Goal: Task Accomplishment & Management: Use online tool/utility

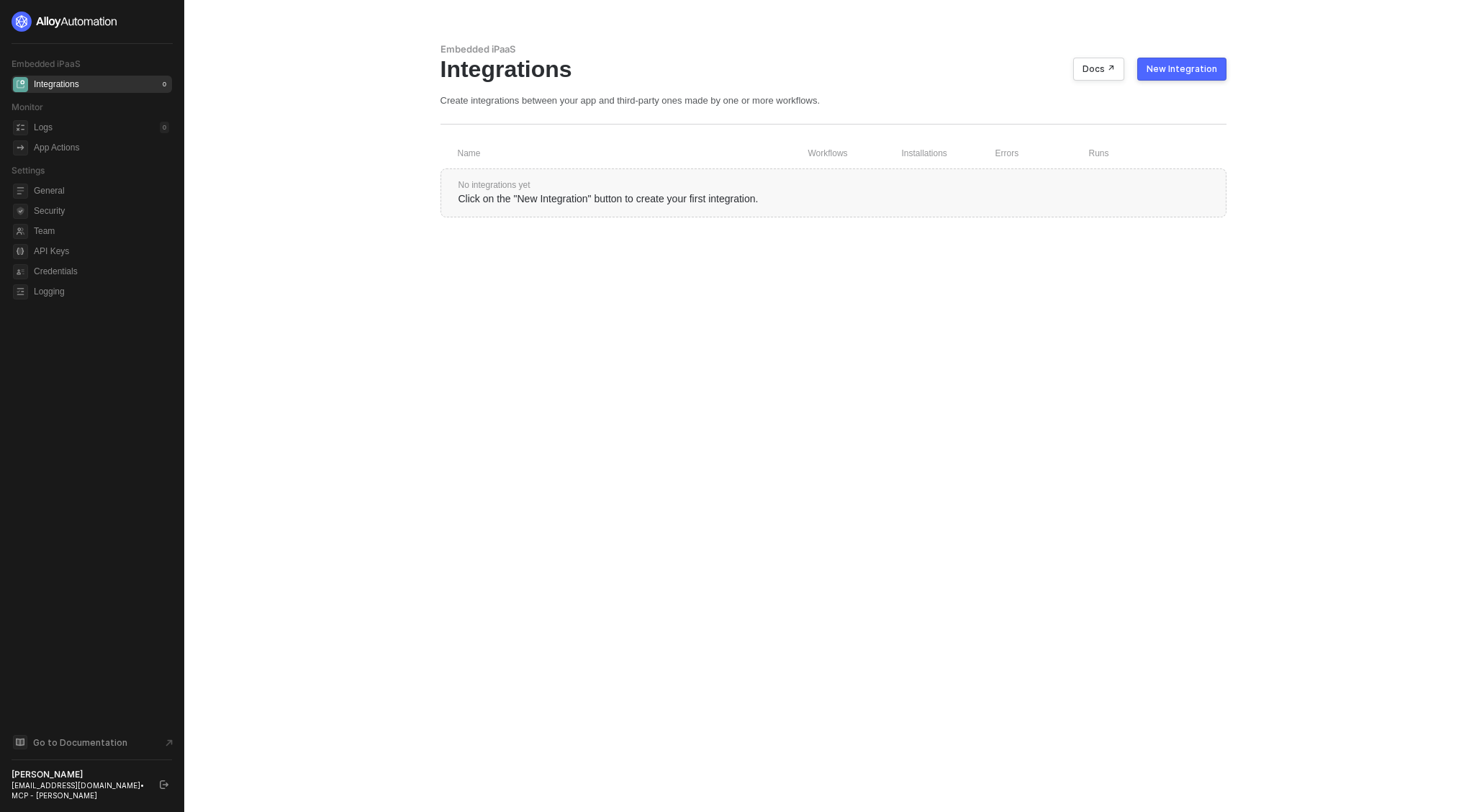
click at [83, 13] on img at bounding box center [65, 22] width 106 height 20
click at [73, 106] on div "Installations" at bounding box center [56, 104] width 45 height 13
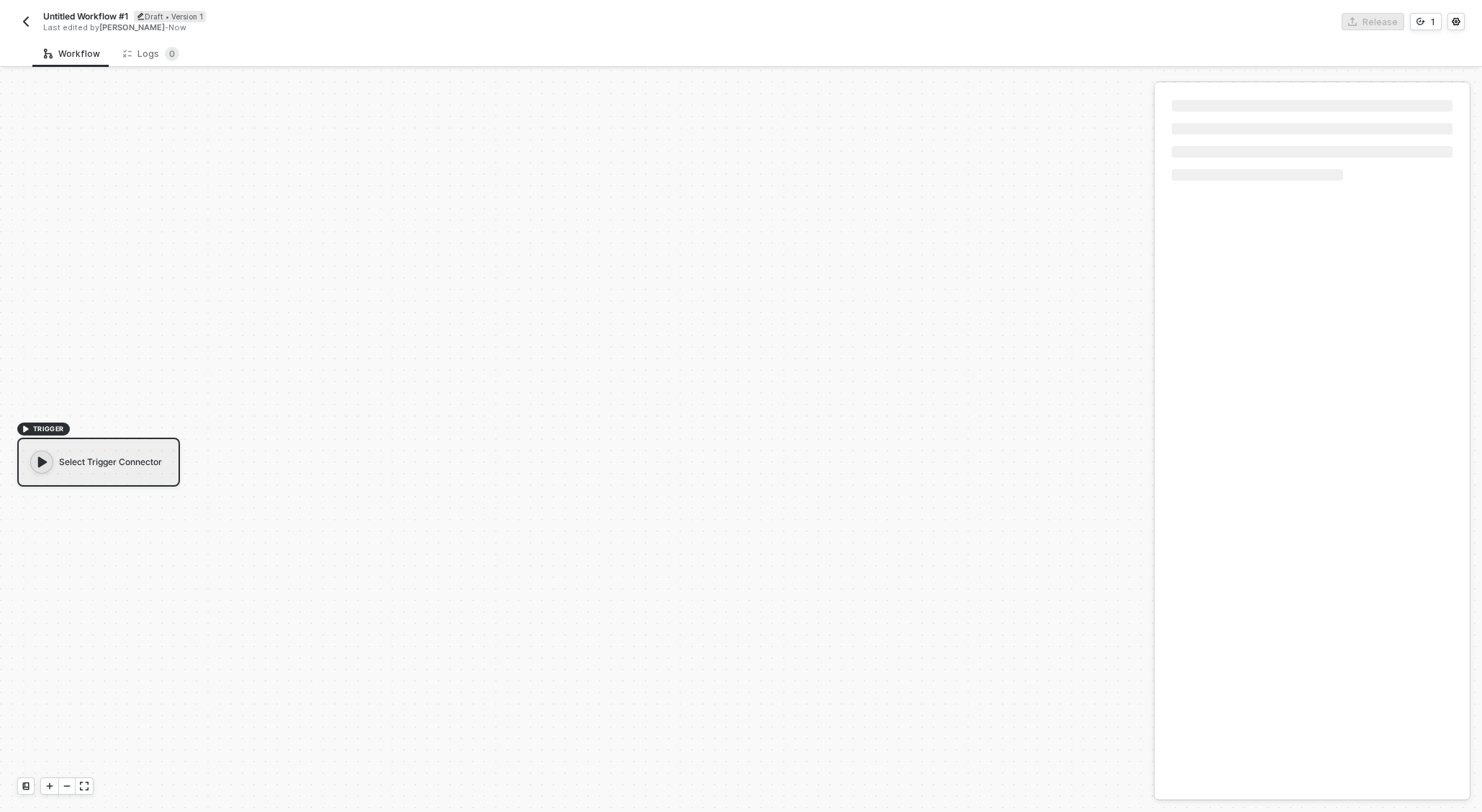
scroll to position [27, 0]
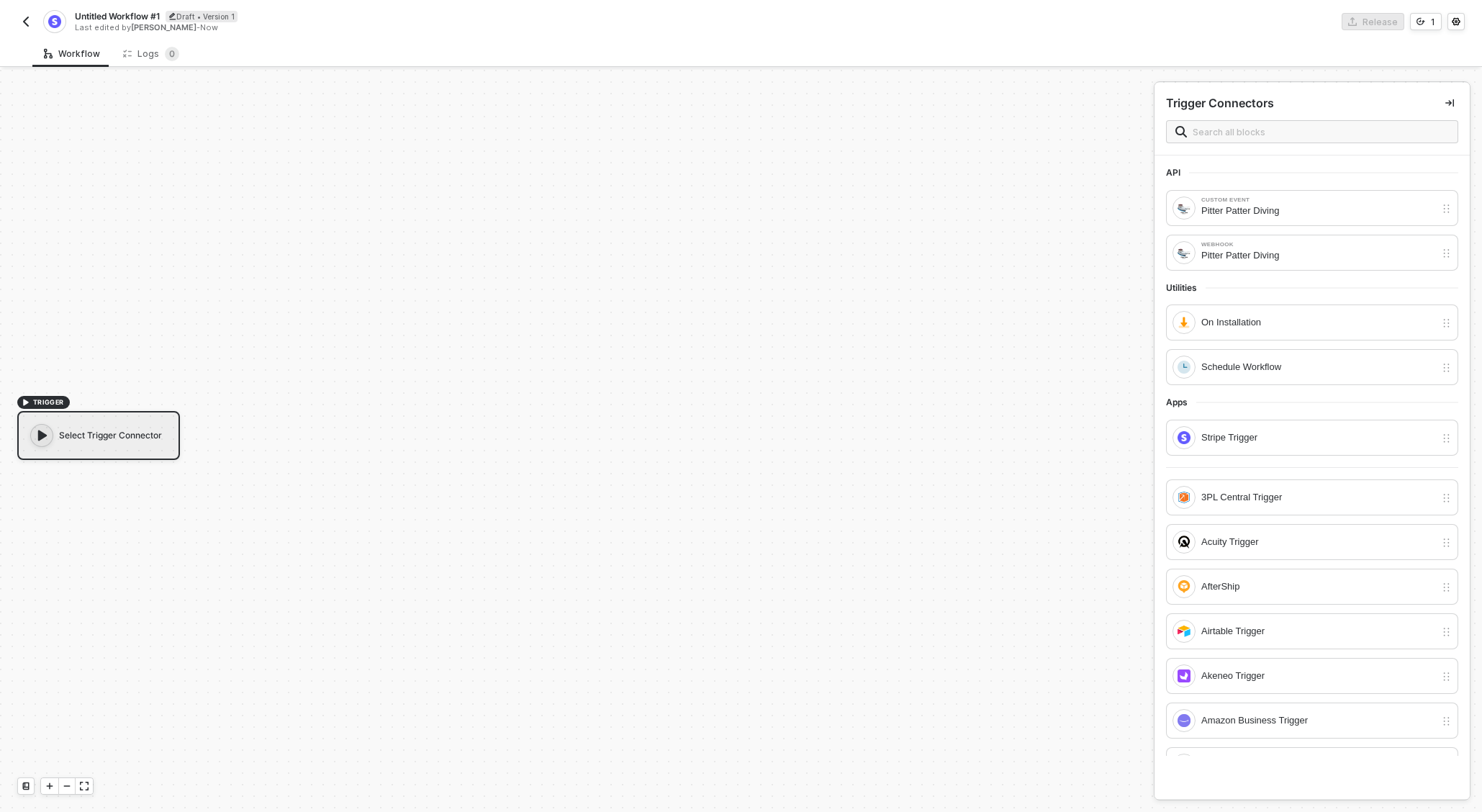
click at [109, 442] on div "Select Trigger Connector" at bounding box center [99, 435] width 163 height 49
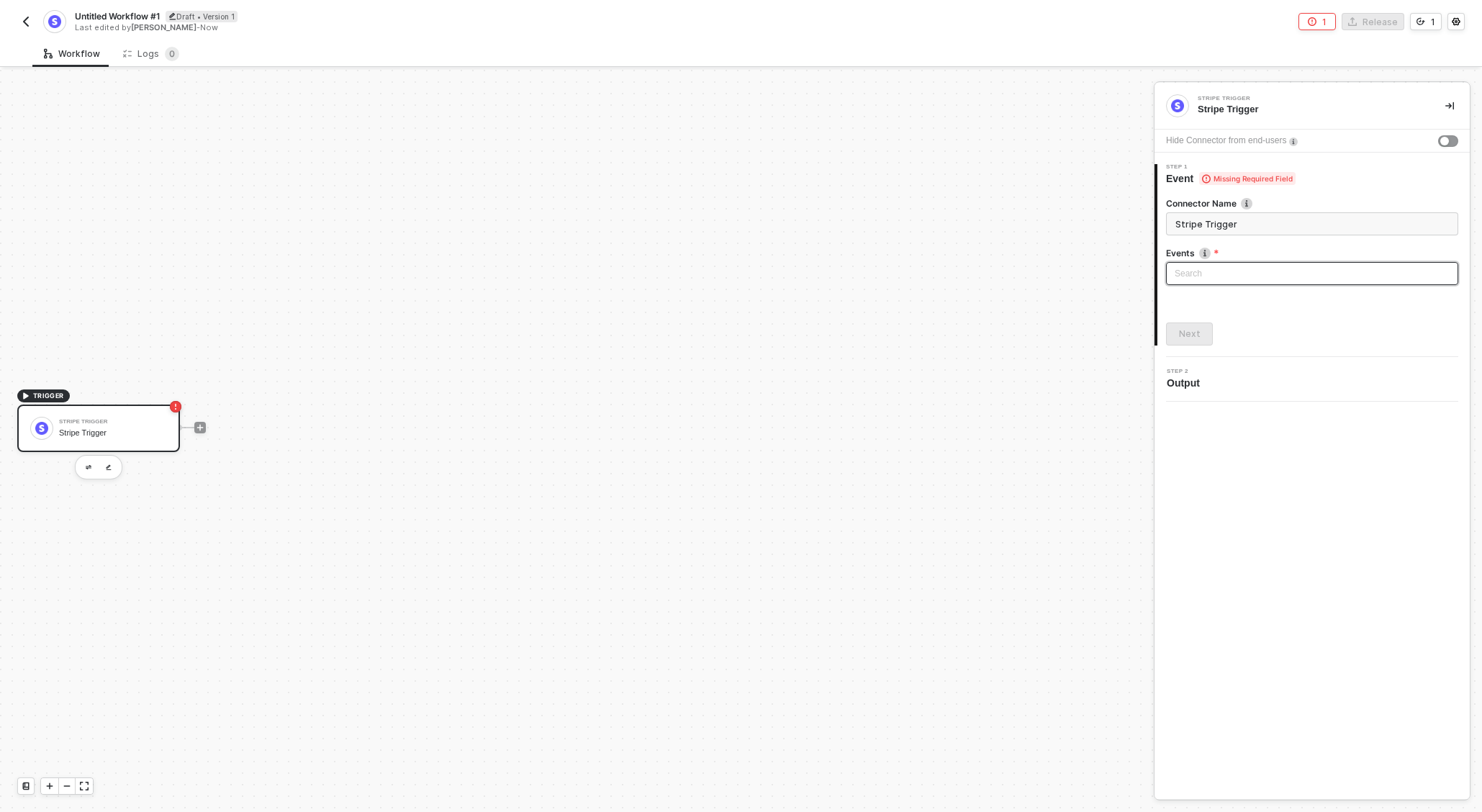
click at [1259, 273] on input "search" at bounding box center [1313, 274] width 275 height 22
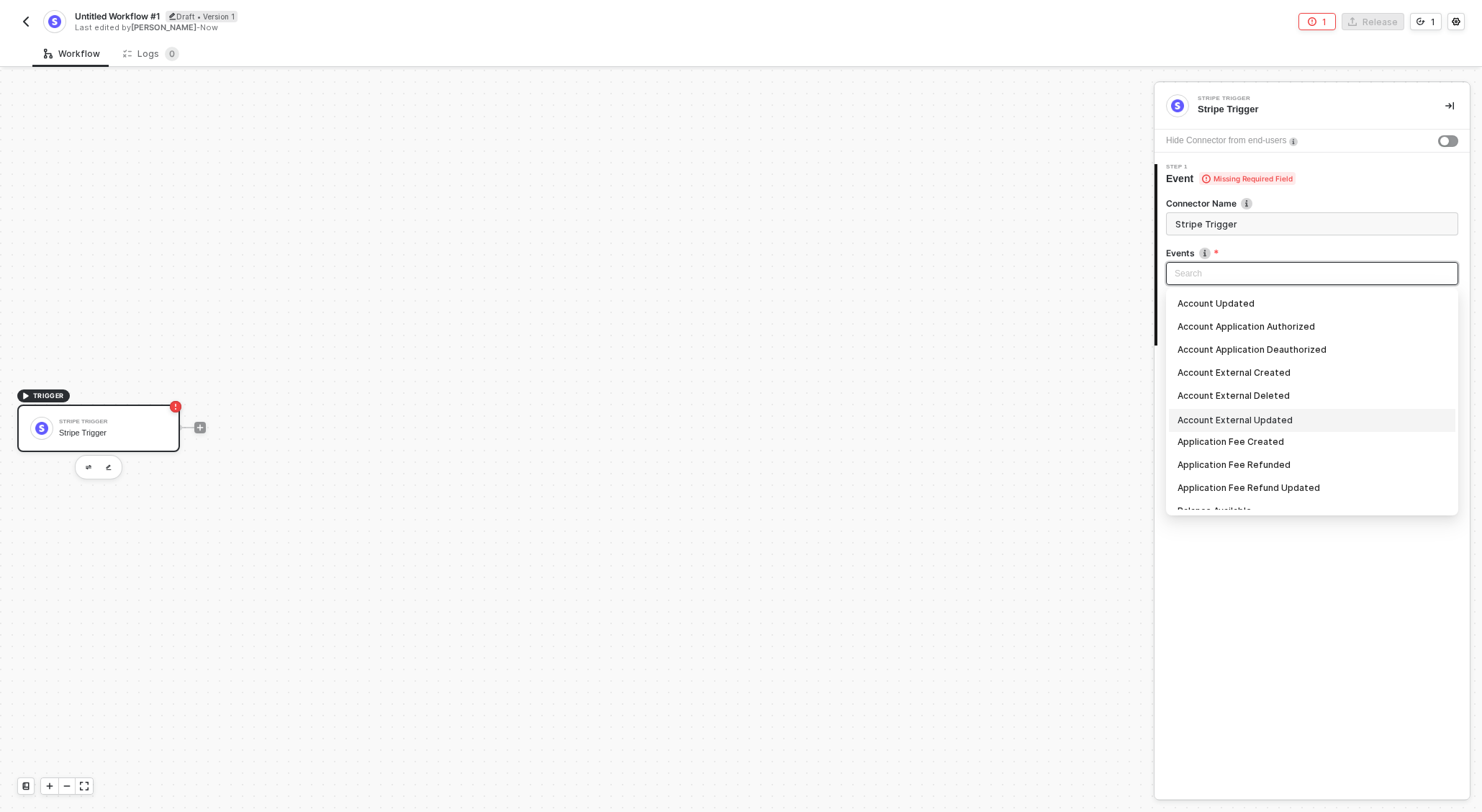
scroll to position [288, 0]
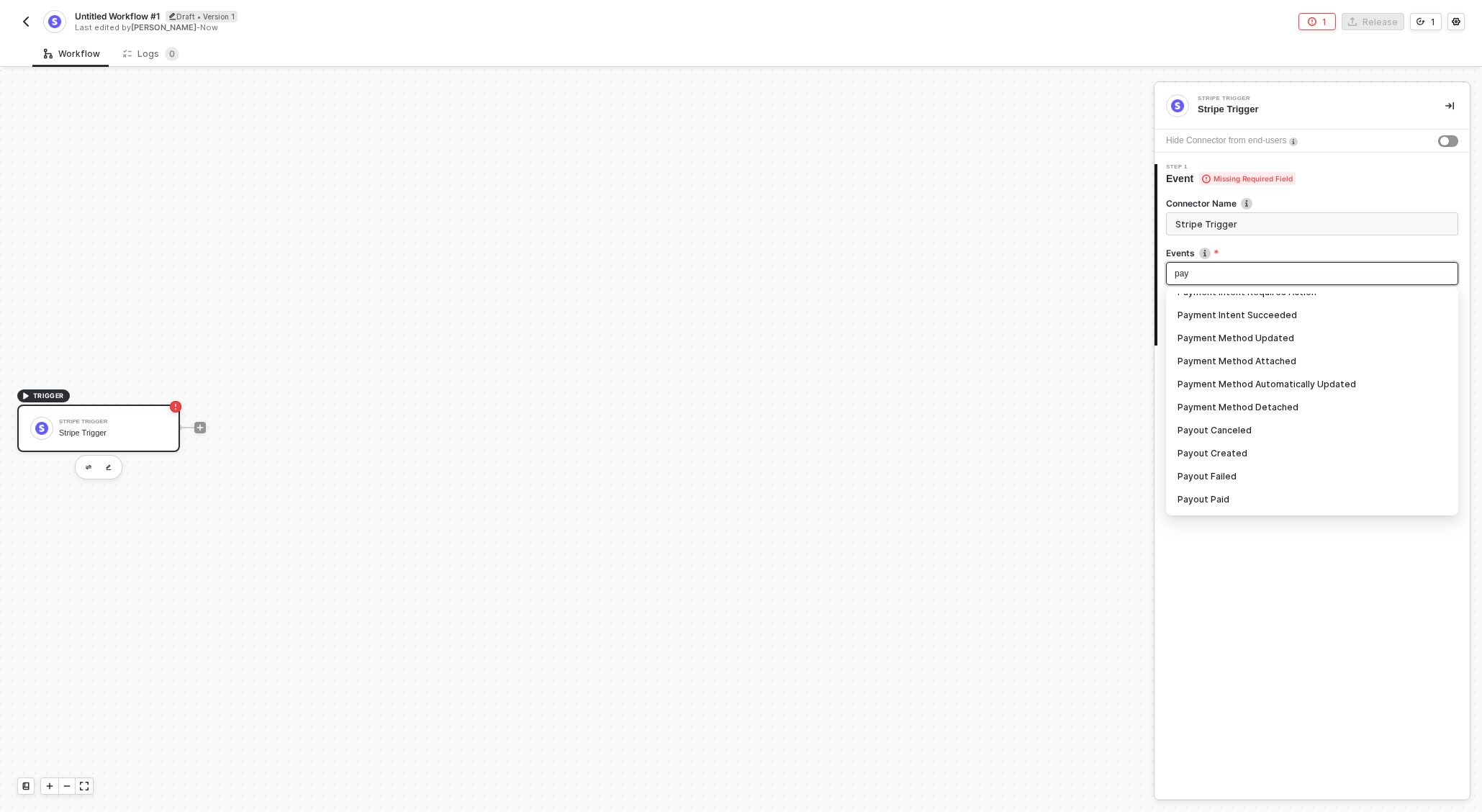
type input "paym"
click at [1285, 405] on div "Payment Intent Succeeded Occurs when a PaymentIntent has successfully completed…" at bounding box center [1313, 406] width 270 height 16
type input "Trigger workflow when payment intent succeeded"
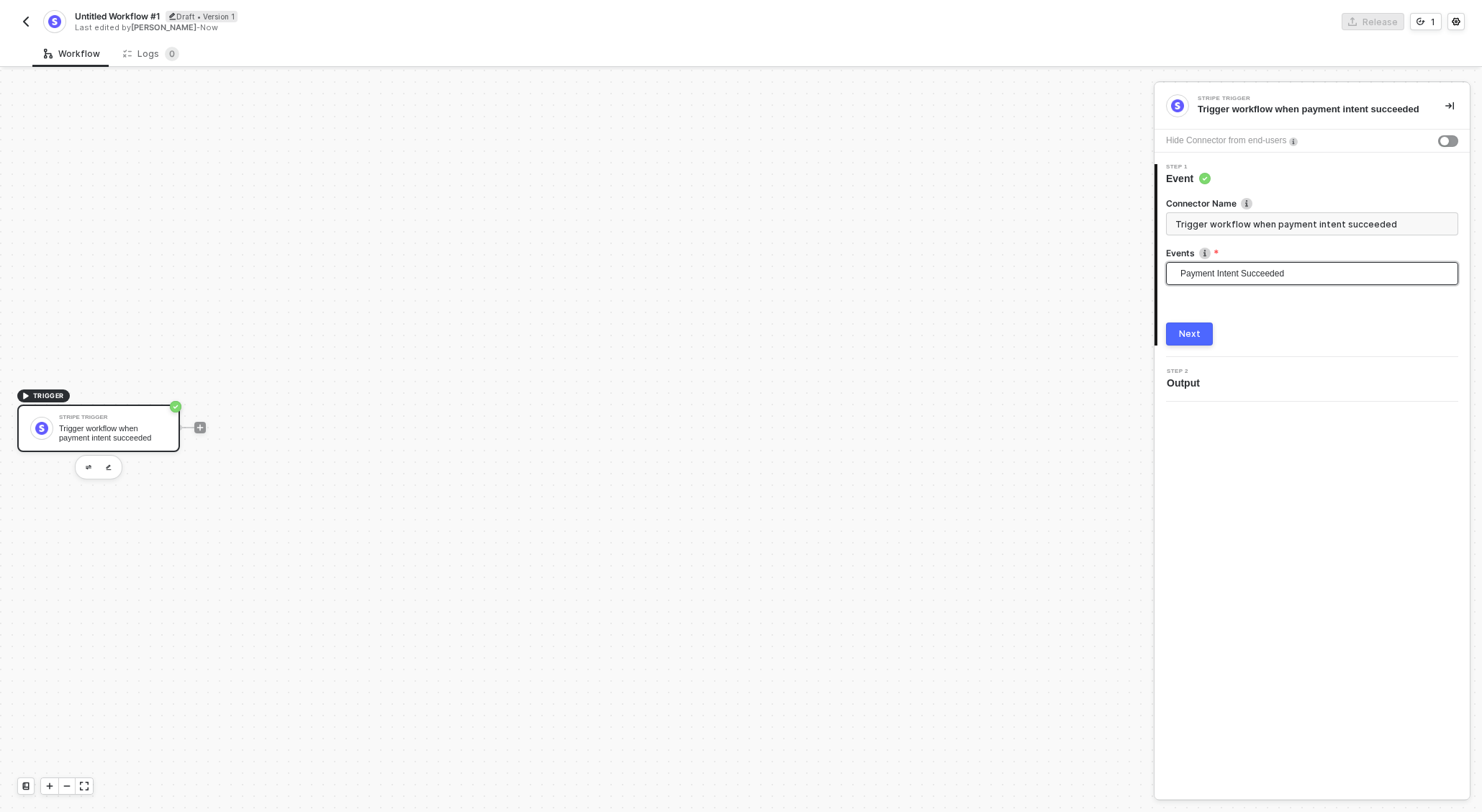
click at [1202, 332] on button "Next" at bounding box center [1190, 334] width 47 height 23
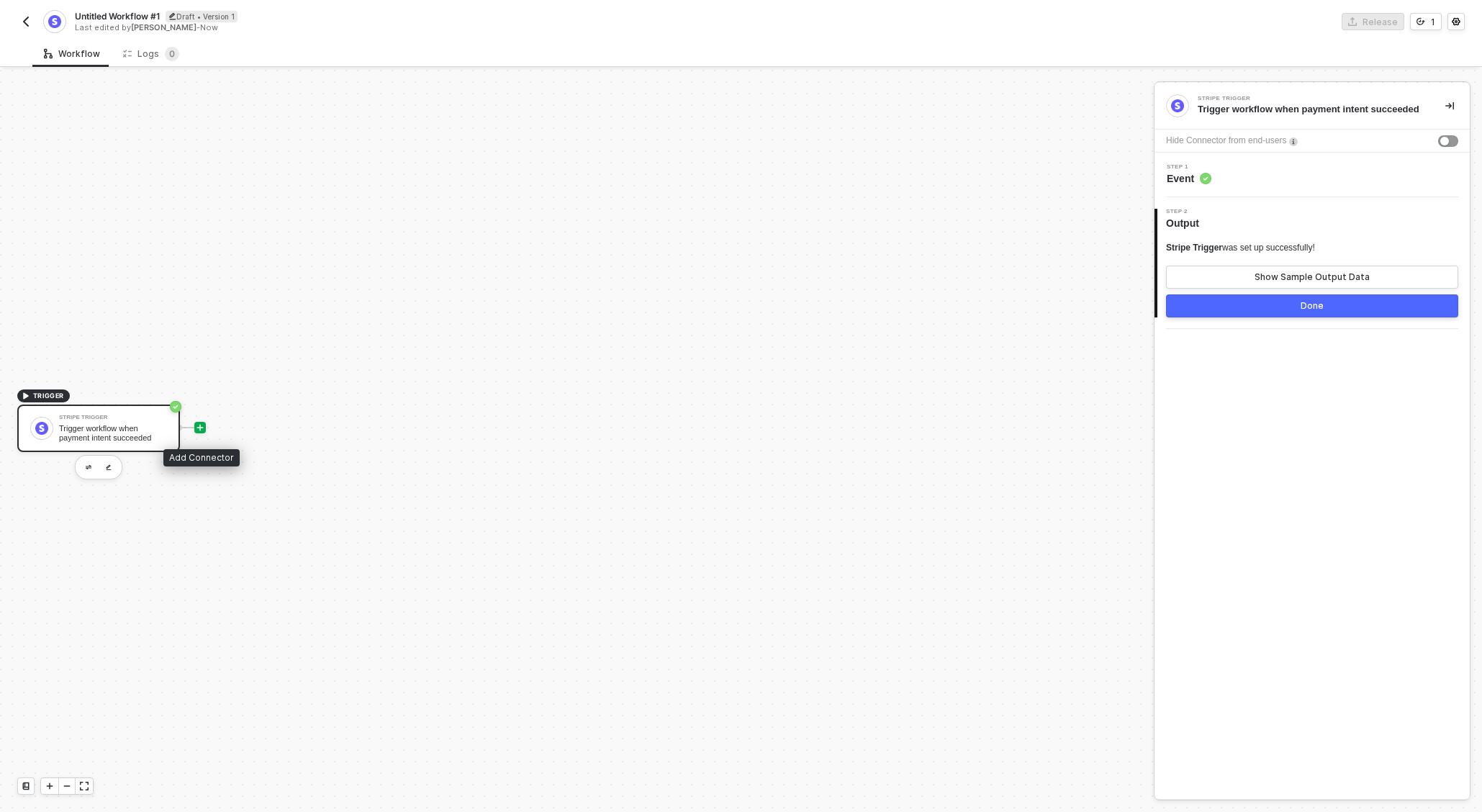
click at [200, 427] on icon "icon-play" at bounding box center [200, 427] width 8 height 8
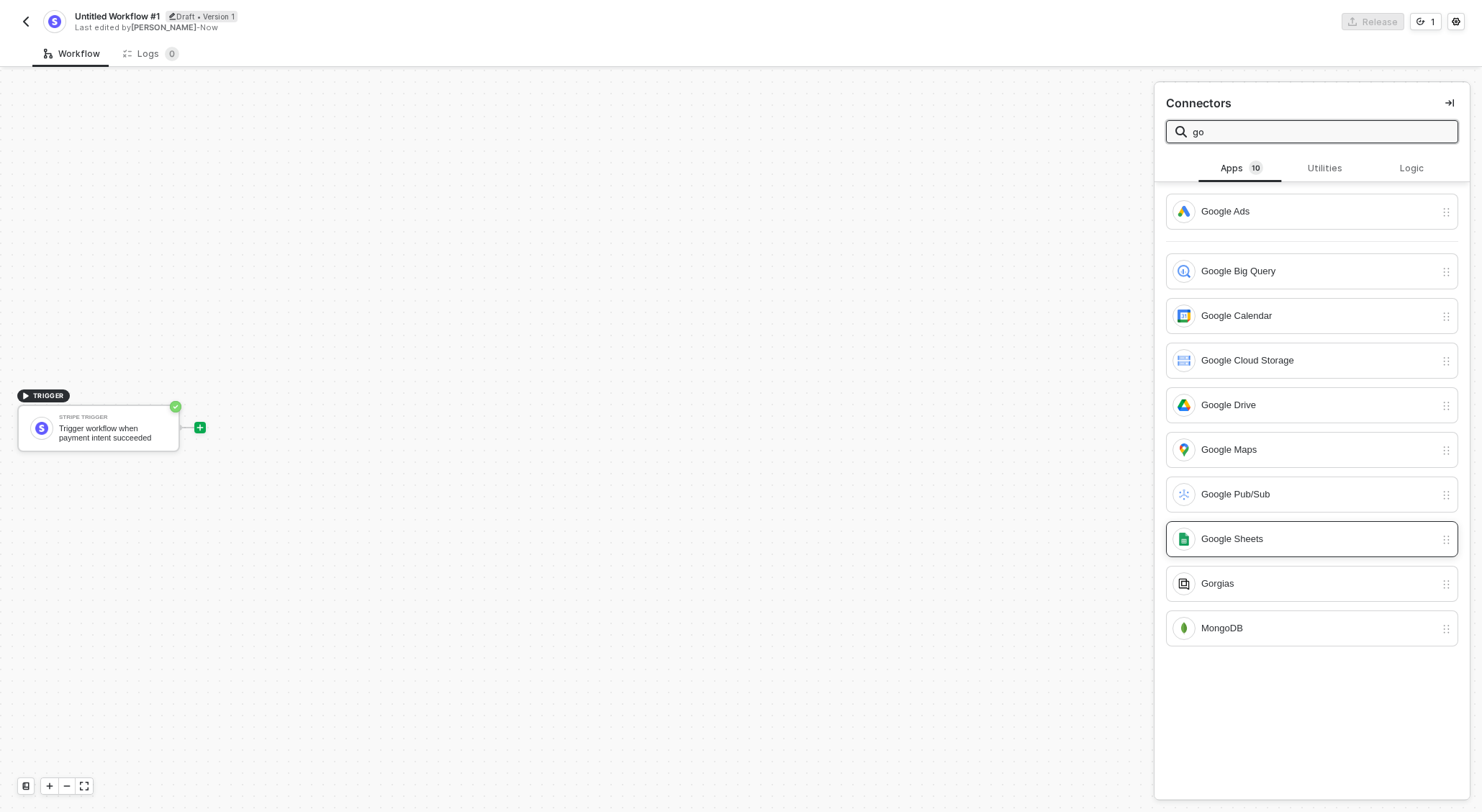
type input "go"
click at [1270, 537] on div "Google Sheets" at bounding box center [1319, 539] width 234 height 16
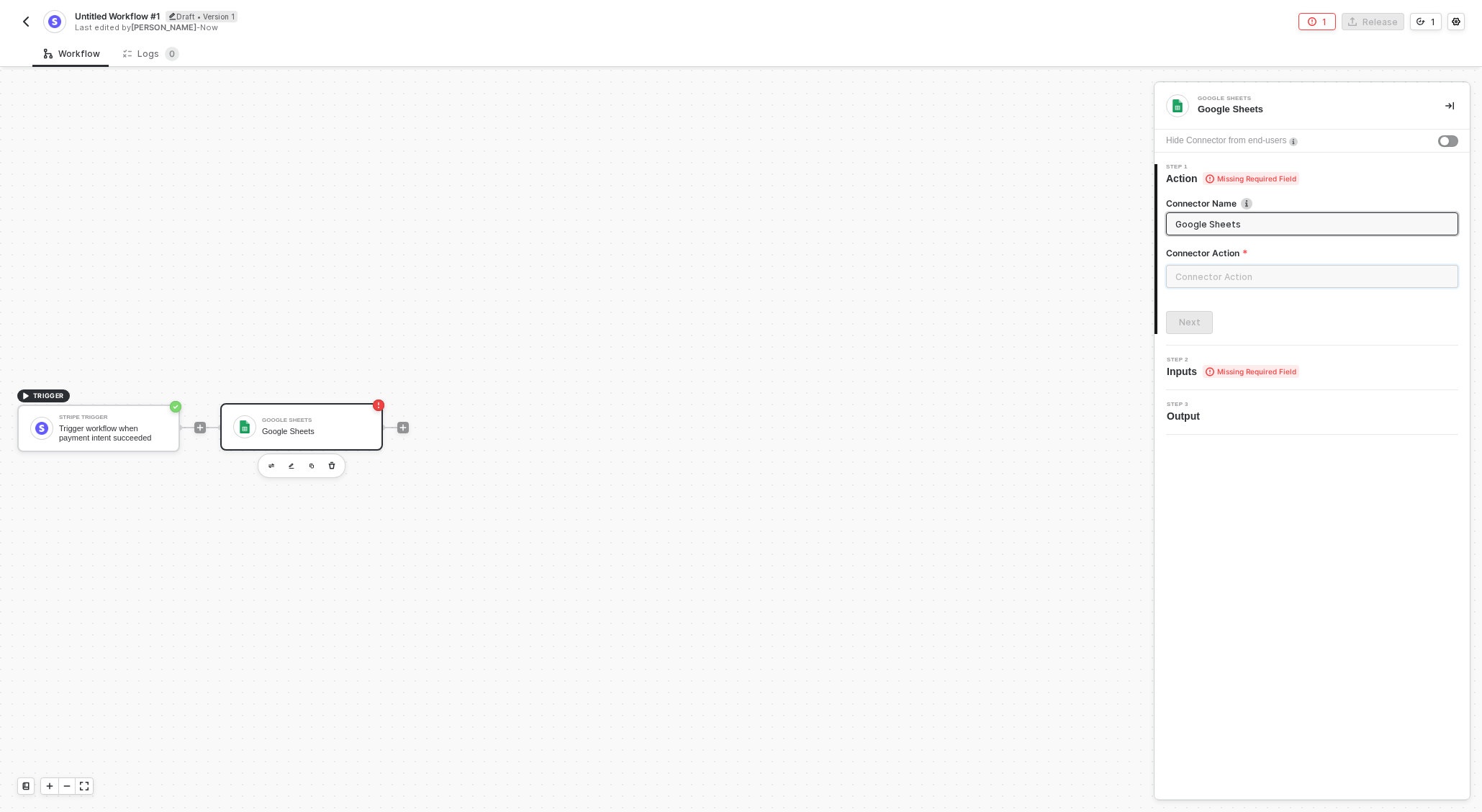
click at [1233, 280] on input "text" at bounding box center [1312, 275] width 292 height 23
click at [1251, 291] on div at bounding box center [1312, 281] width 292 height 35
click at [1260, 264] on div "Connector Action" at bounding box center [1312, 255] width 292 height 18
click at [1234, 283] on input "text" at bounding box center [1312, 275] width 292 height 23
click at [1187, 279] on input "text" at bounding box center [1312, 275] width 292 height 23
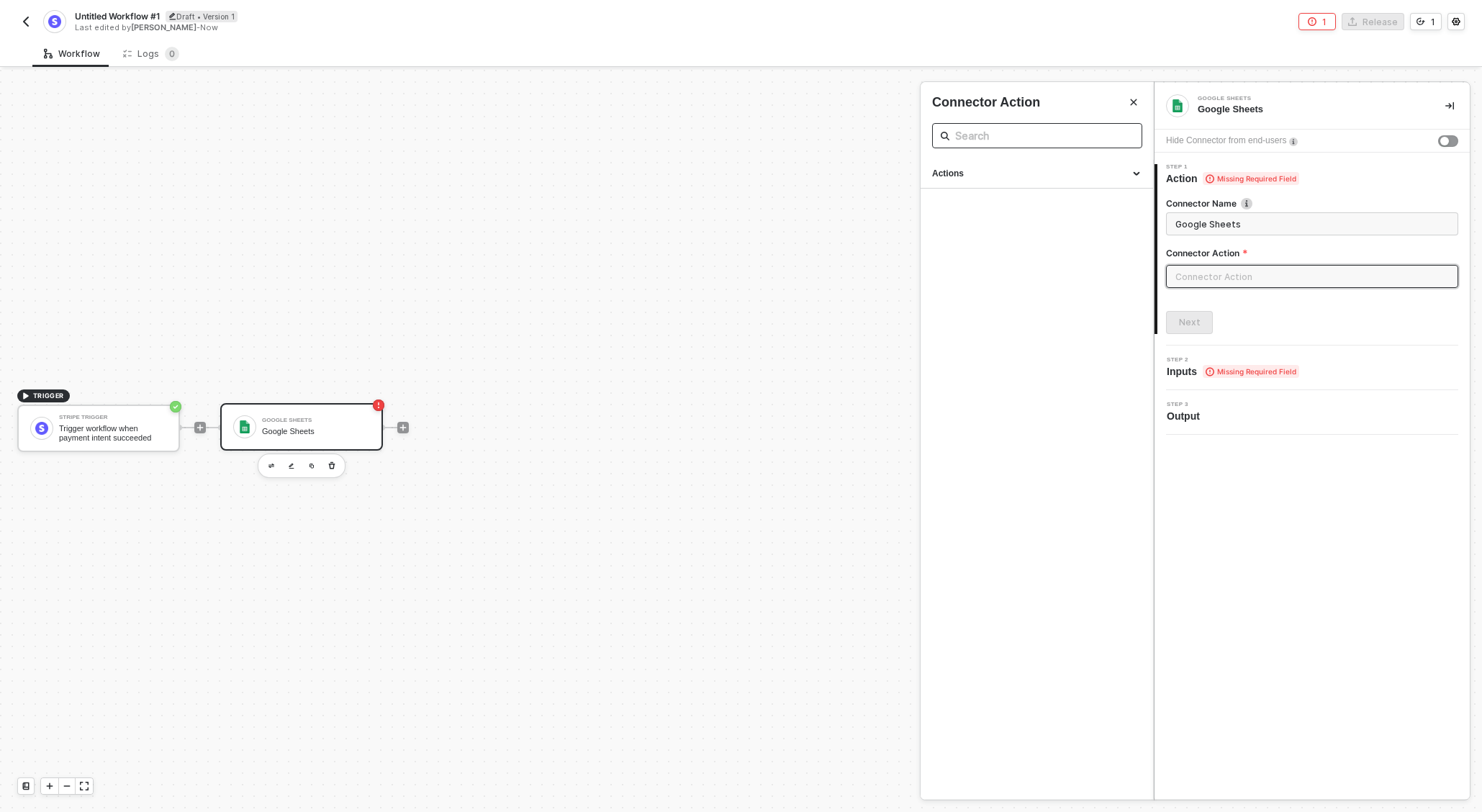
click at [1051, 137] on input "text" at bounding box center [1037, 135] width 164 height 18
click at [1131, 175] on div "Actions" at bounding box center [1037, 174] width 210 height 13
click at [1008, 216] on span "Append a row of data to a Sheet" at bounding box center [984, 212] width 103 height 8
type input "Append a row of data to a Sheet"
type input "Append"
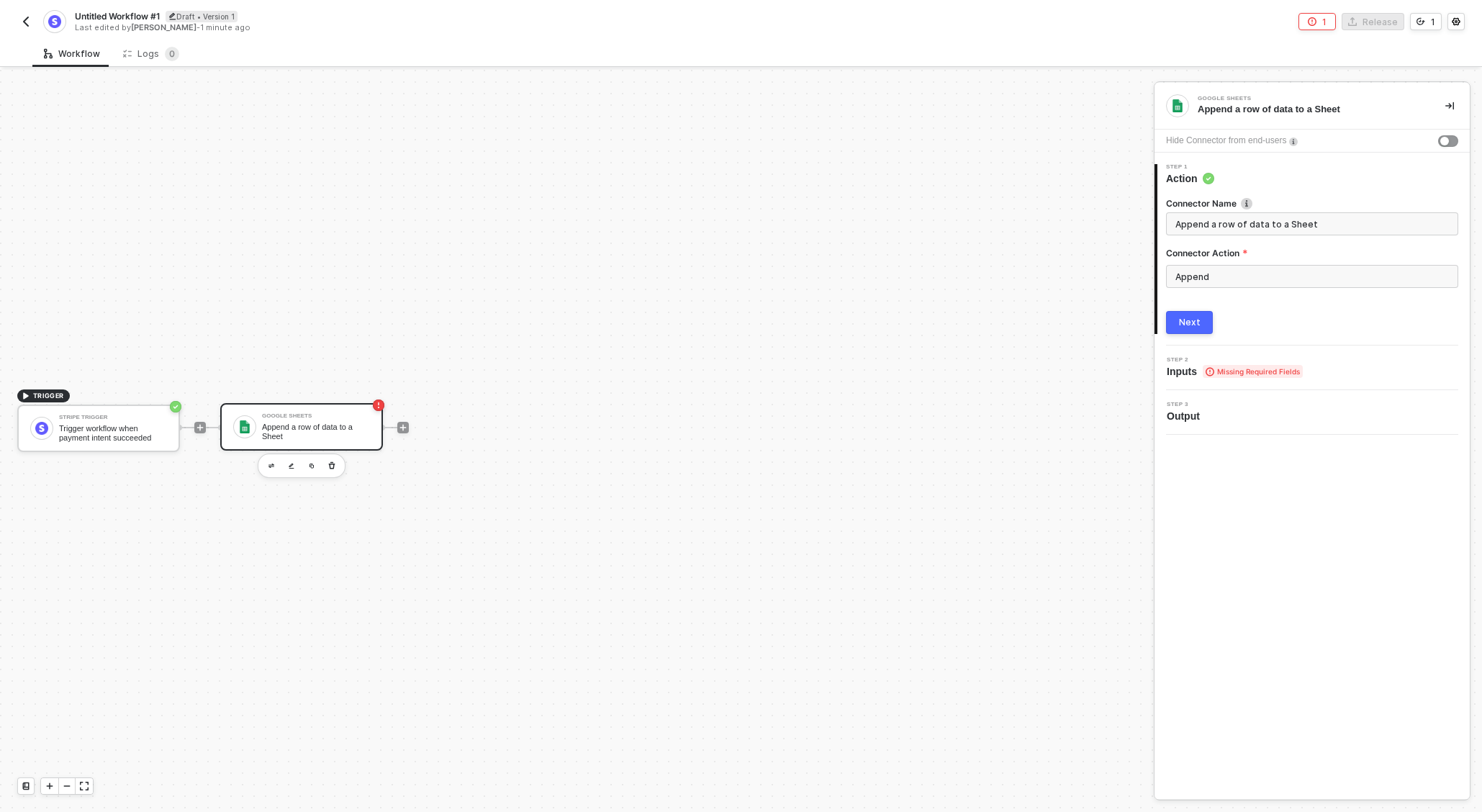
click at [1201, 323] on button "Next" at bounding box center [1190, 322] width 47 height 23
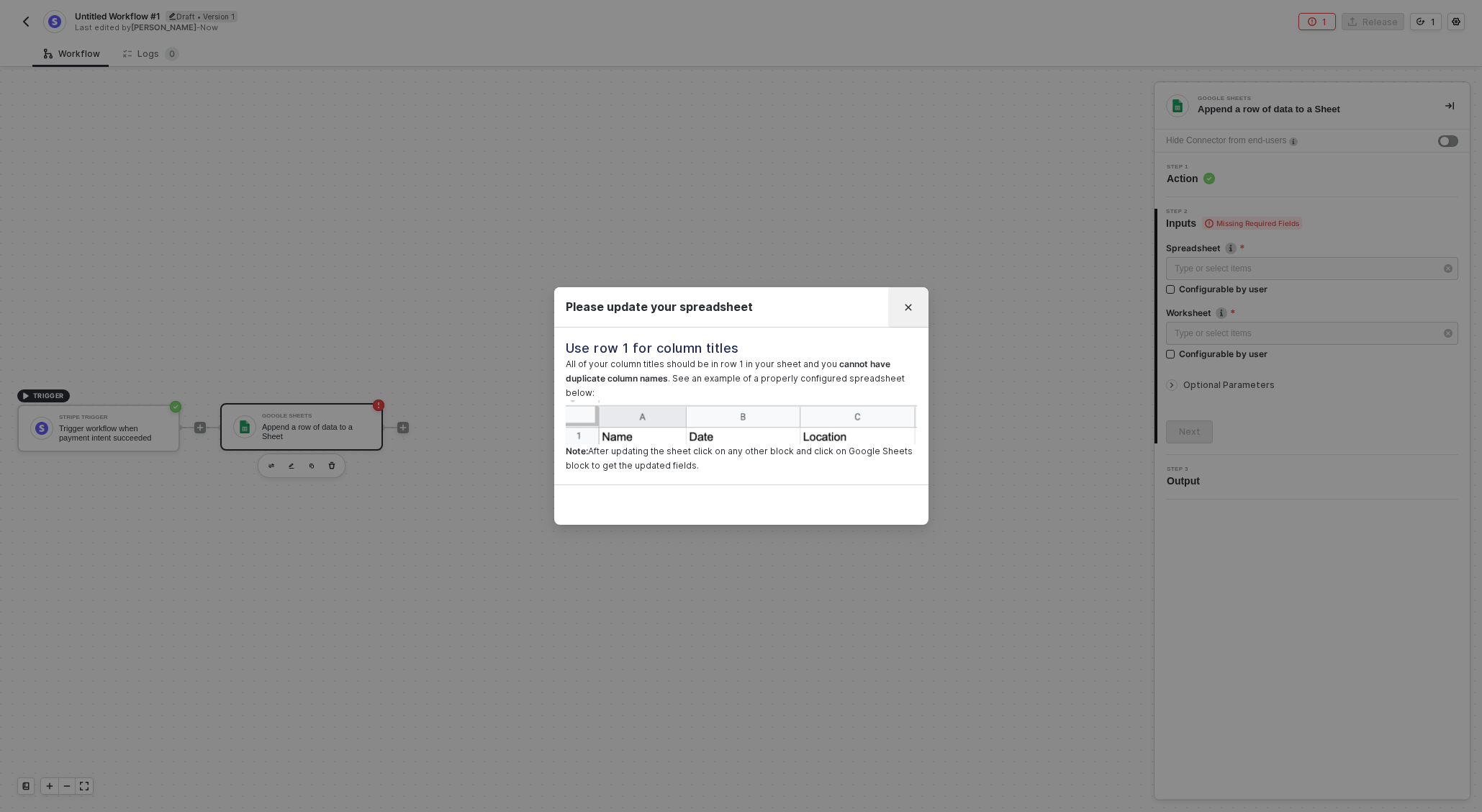
click at [910, 313] on button "Close" at bounding box center [908, 307] width 23 height 23
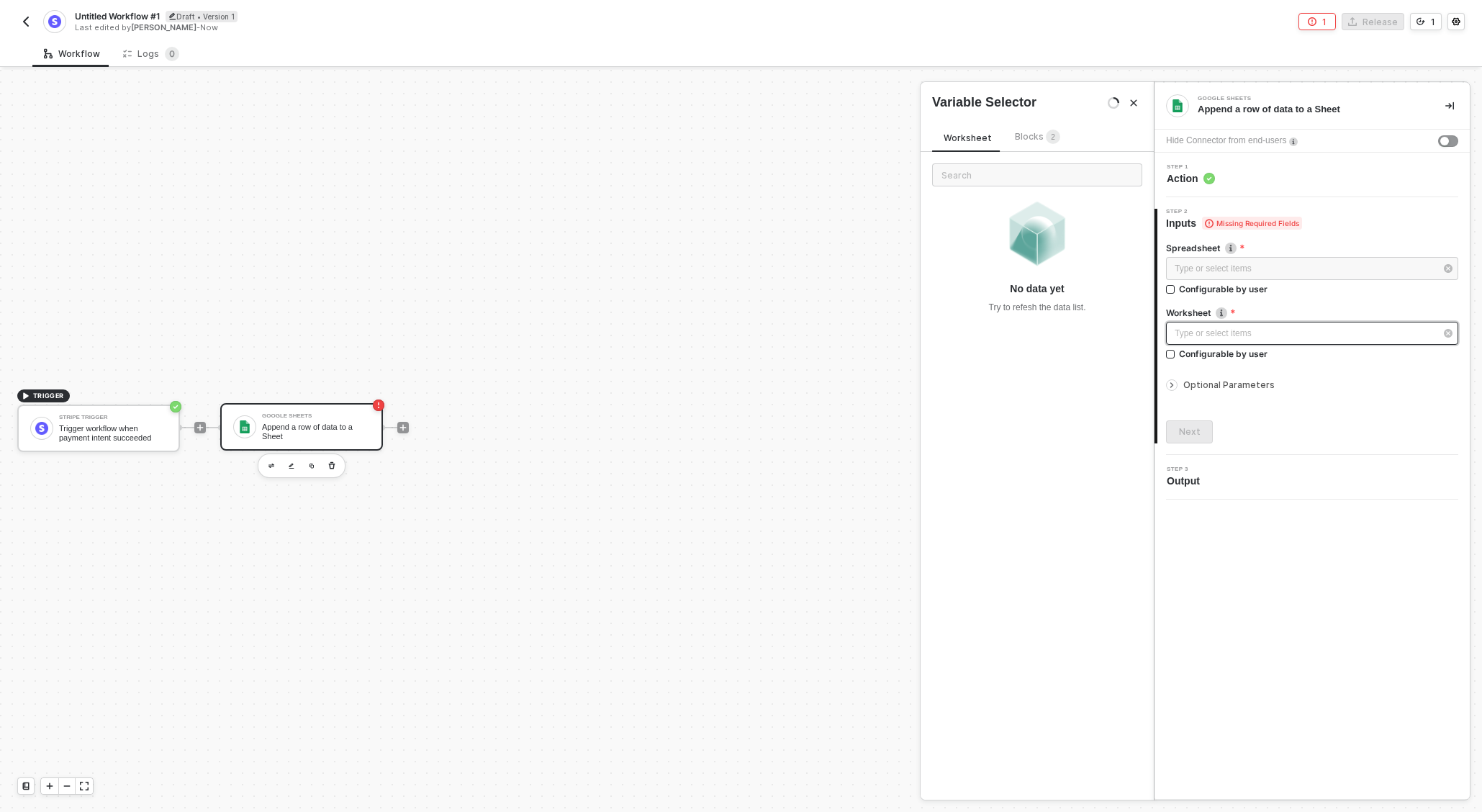
click at [1244, 337] on div "Type or select items ﻿" at bounding box center [1305, 334] width 260 height 13
click at [1021, 175] on input "text" at bounding box center [1038, 174] width 211 height 23
drag, startPoint x: 1049, startPoint y: 143, endPoint x: 1041, endPoint y: 142, distance: 8.1
click at [1046, 142] on span "2" at bounding box center [1053, 137] width 14 height 16
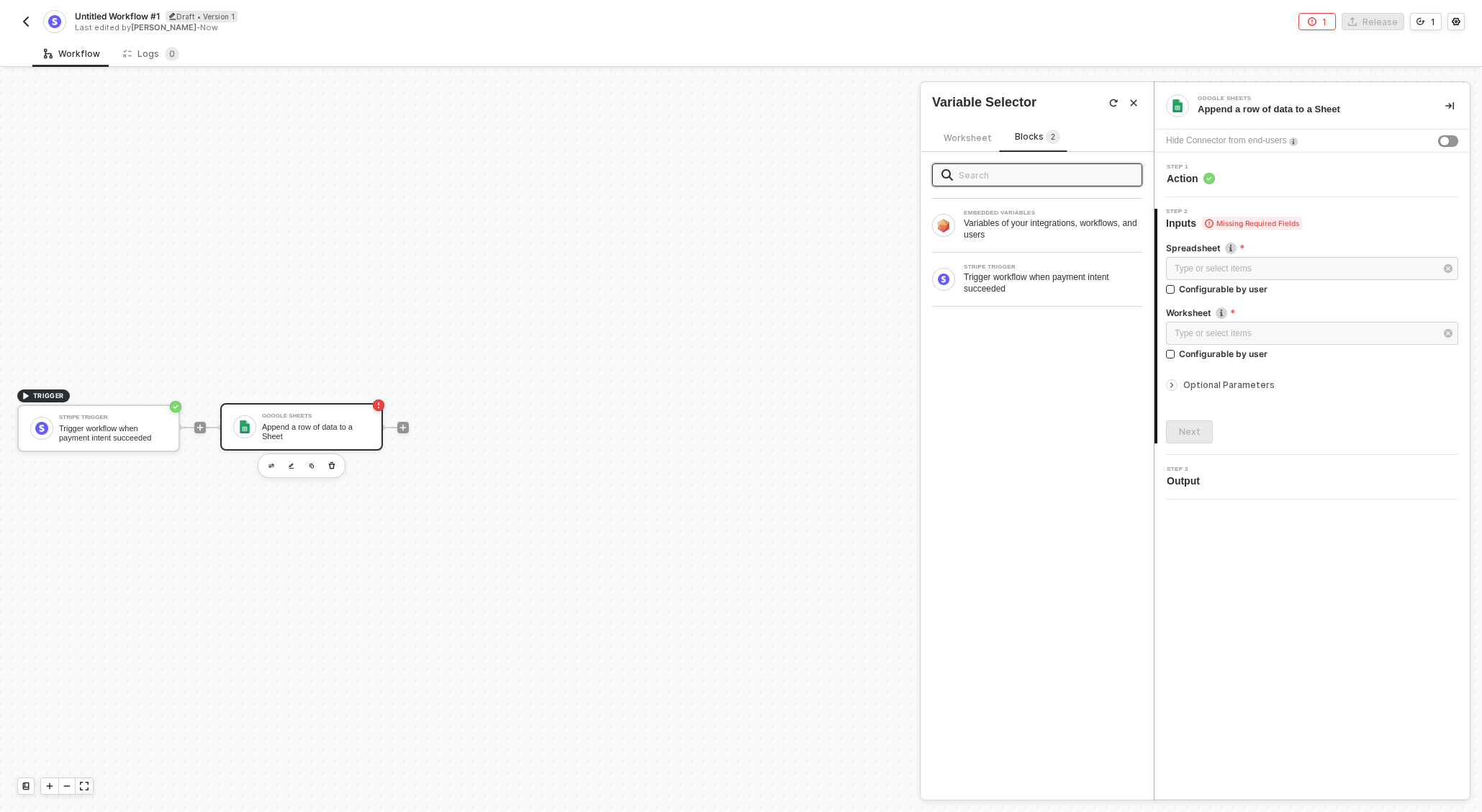
click at [963, 141] on span "Worksheet" at bounding box center [967, 137] width 48 height 11
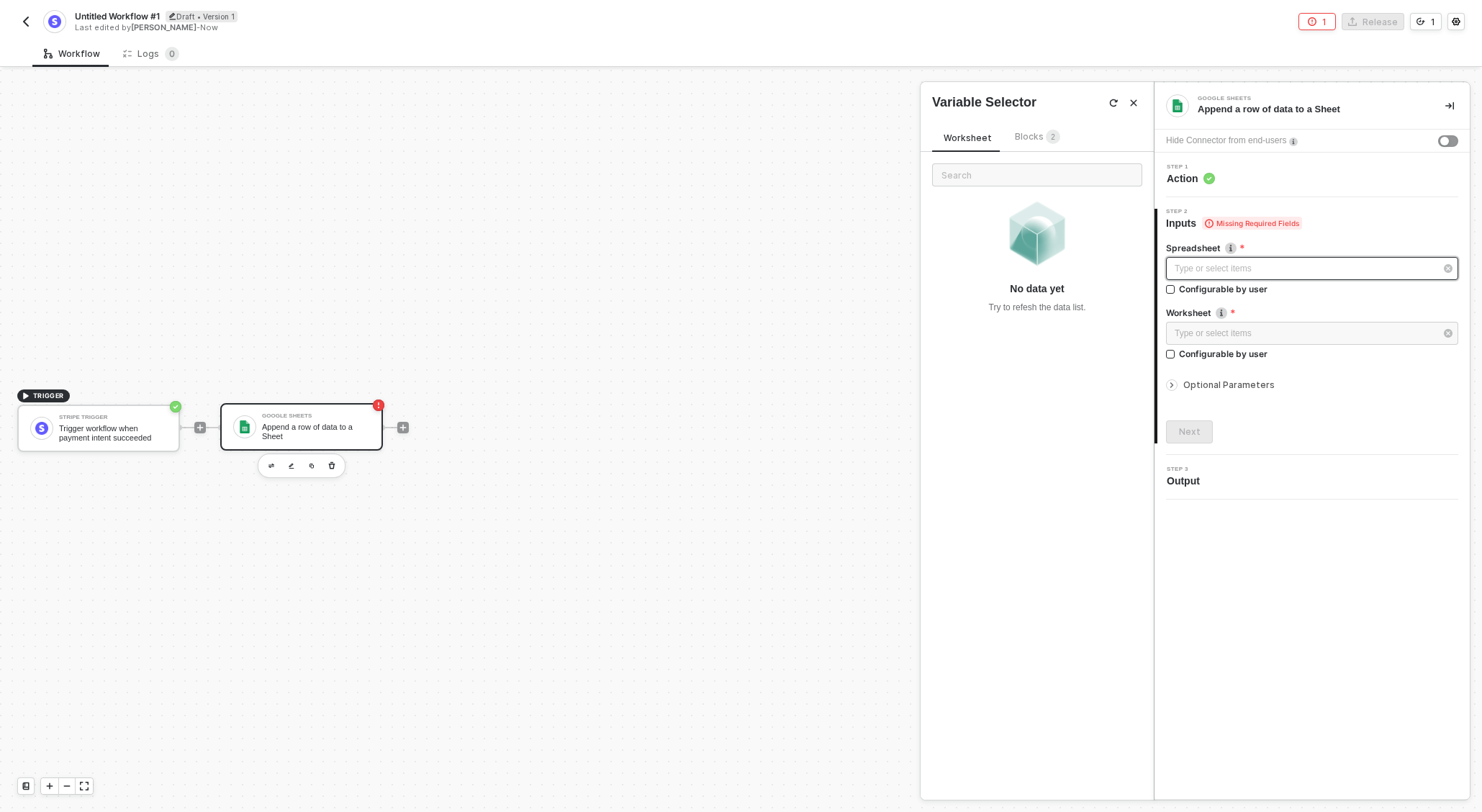
click at [1233, 268] on div "Type or select items ﻿" at bounding box center [1305, 269] width 260 height 13
click at [24, 25] on img "button" at bounding box center [26, 22] width 12 height 12
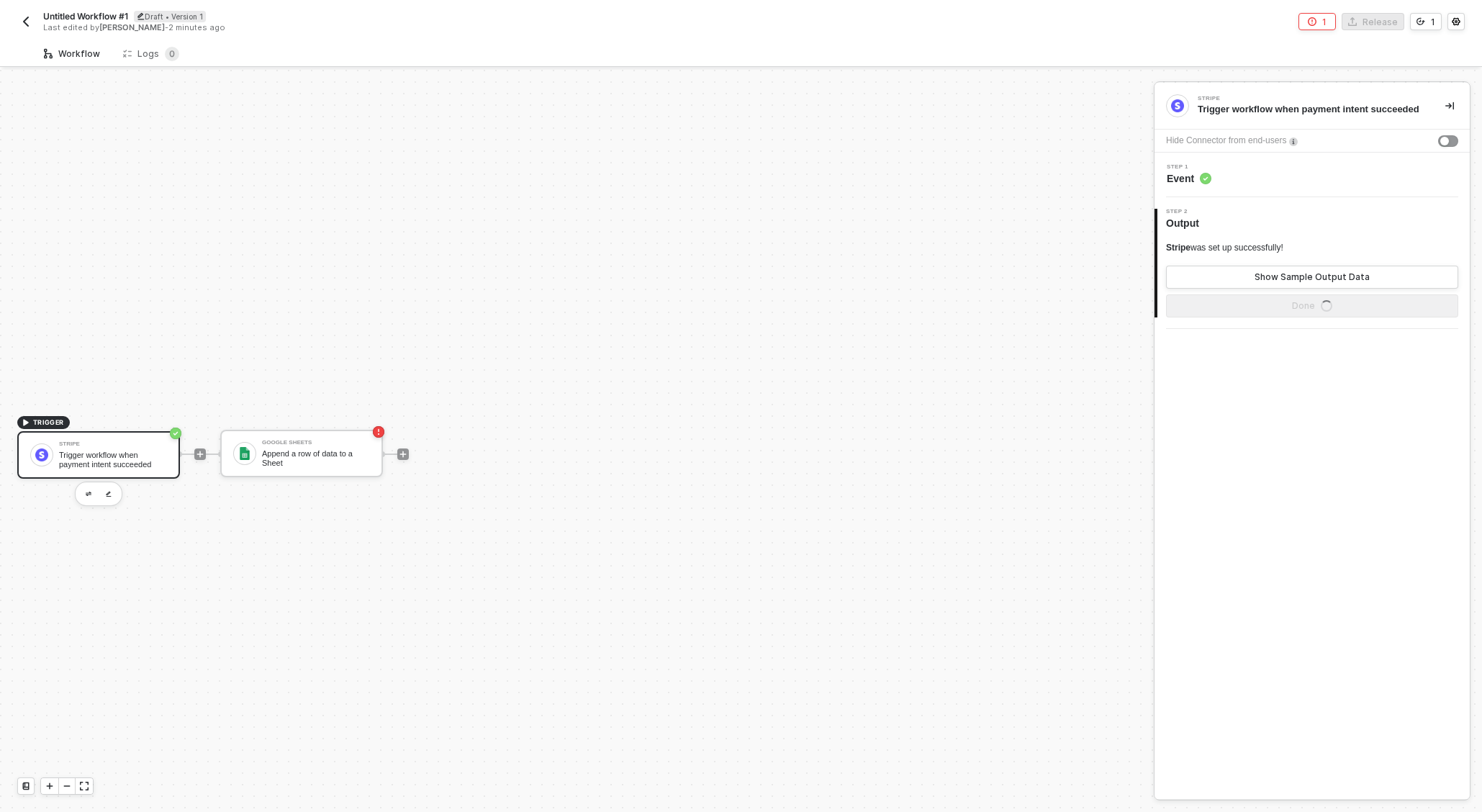
scroll to position [27, 0]
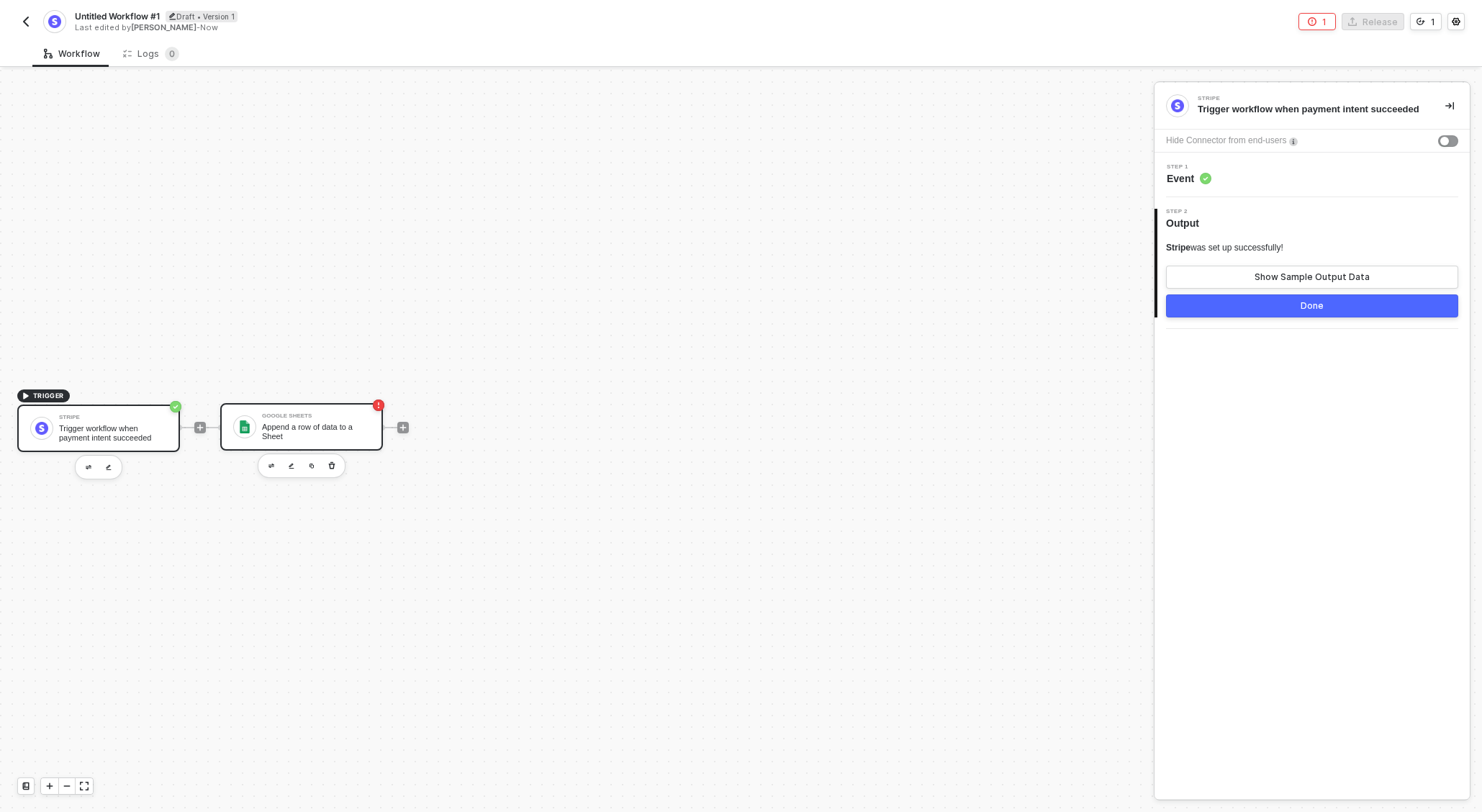
click at [297, 424] on div "Append a row of data to a Sheet" at bounding box center [316, 431] width 108 height 18
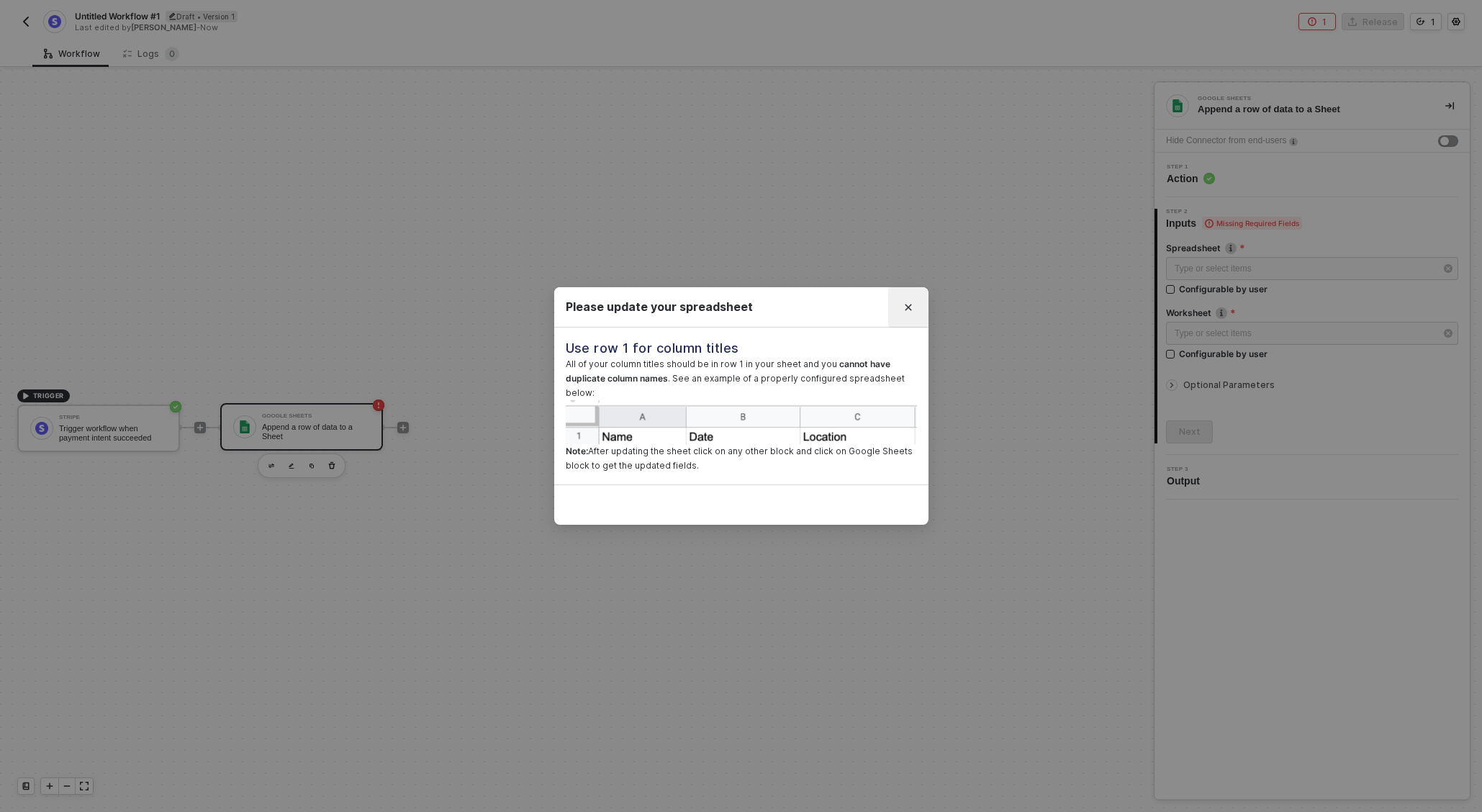
click at [909, 304] on icon "Close" at bounding box center [908, 307] width 8 height 8
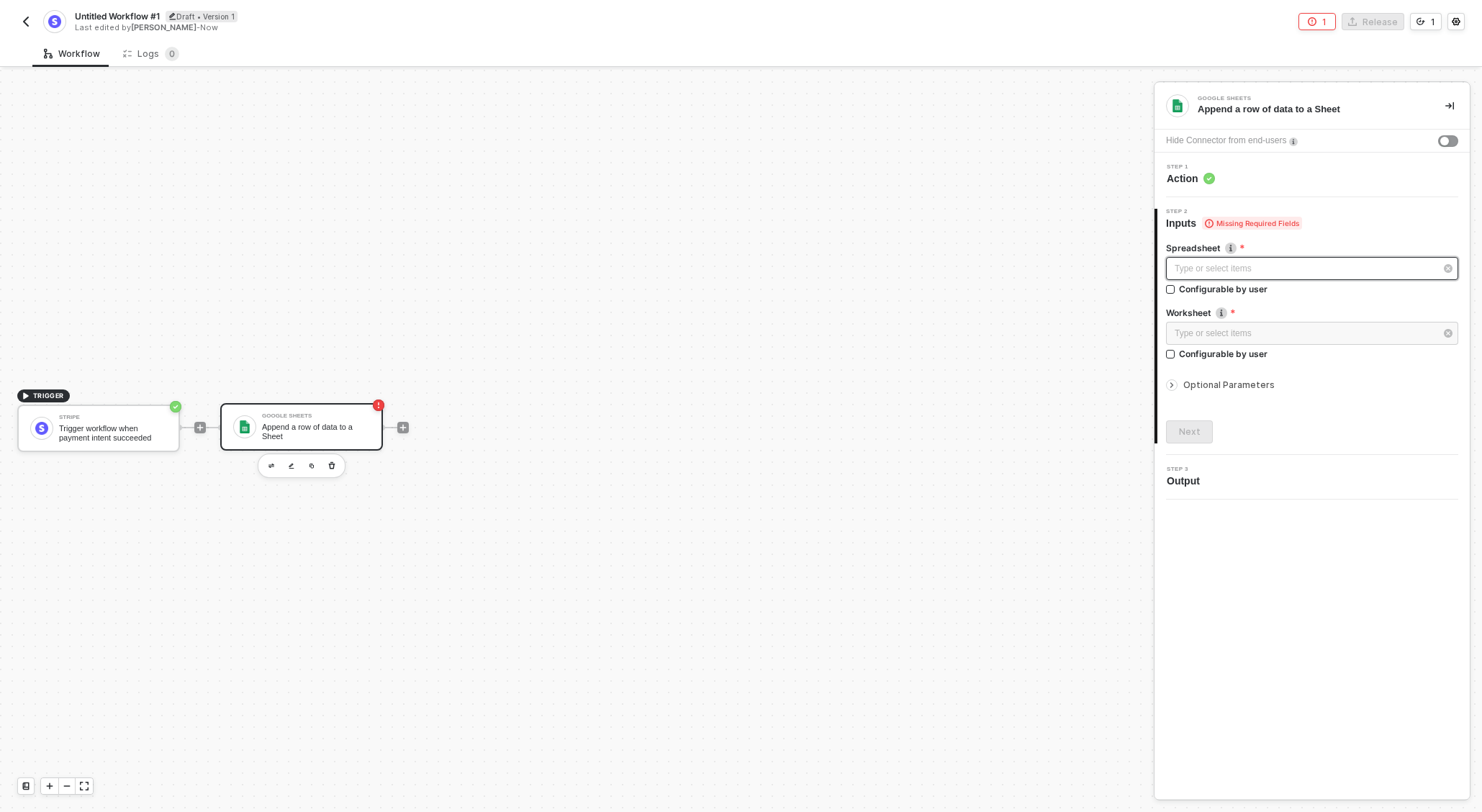
click at [1234, 271] on div "Type or select items ﻿" at bounding box center [1305, 269] width 260 height 13
click at [1214, 286] on div "Configurable by user" at bounding box center [1223, 289] width 88 height 13
click at [1176, 286] on input "Configurable by user" at bounding box center [1171, 290] width 10 height 10
click at [1219, 286] on div "Configurable by user" at bounding box center [1223, 291] width 88 height 13
click at [1176, 286] on input "Configurable by user" at bounding box center [1171, 291] width 10 height 10
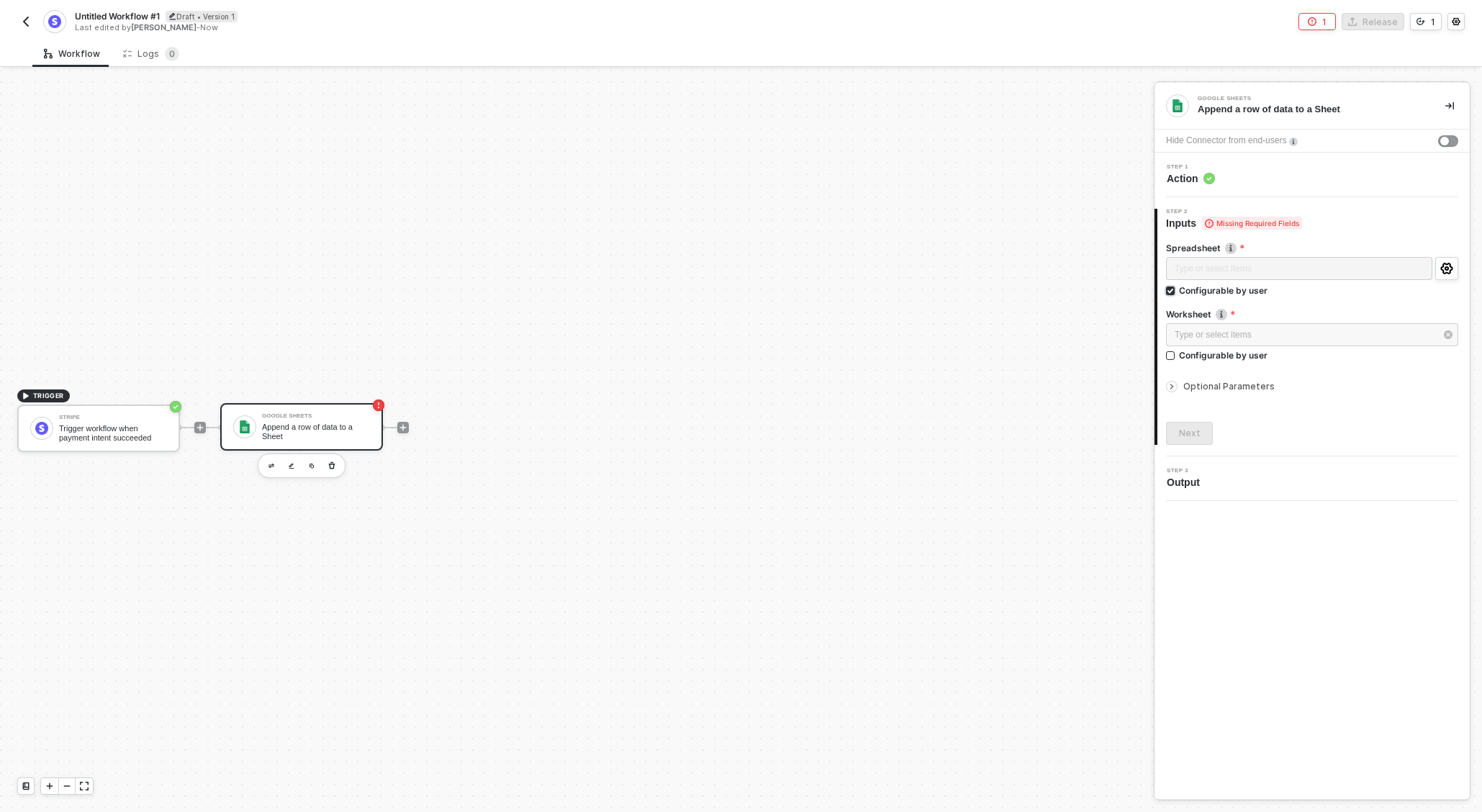
checkbox input "false"
click at [1234, 335] on div "Type or select items ﻿" at bounding box center [1305, 334] width 260 height 13
click at [1302, 371] on div at bounding box center [1312, 374] width 292 height 6
click at [1225, 388] on div "Optional Parameters" at bounding box center [1312, 385] width 292 height 16
click at [1225, 388] on span "Optional Parameters" at bounding box center [1229, 384] width 92 height 11
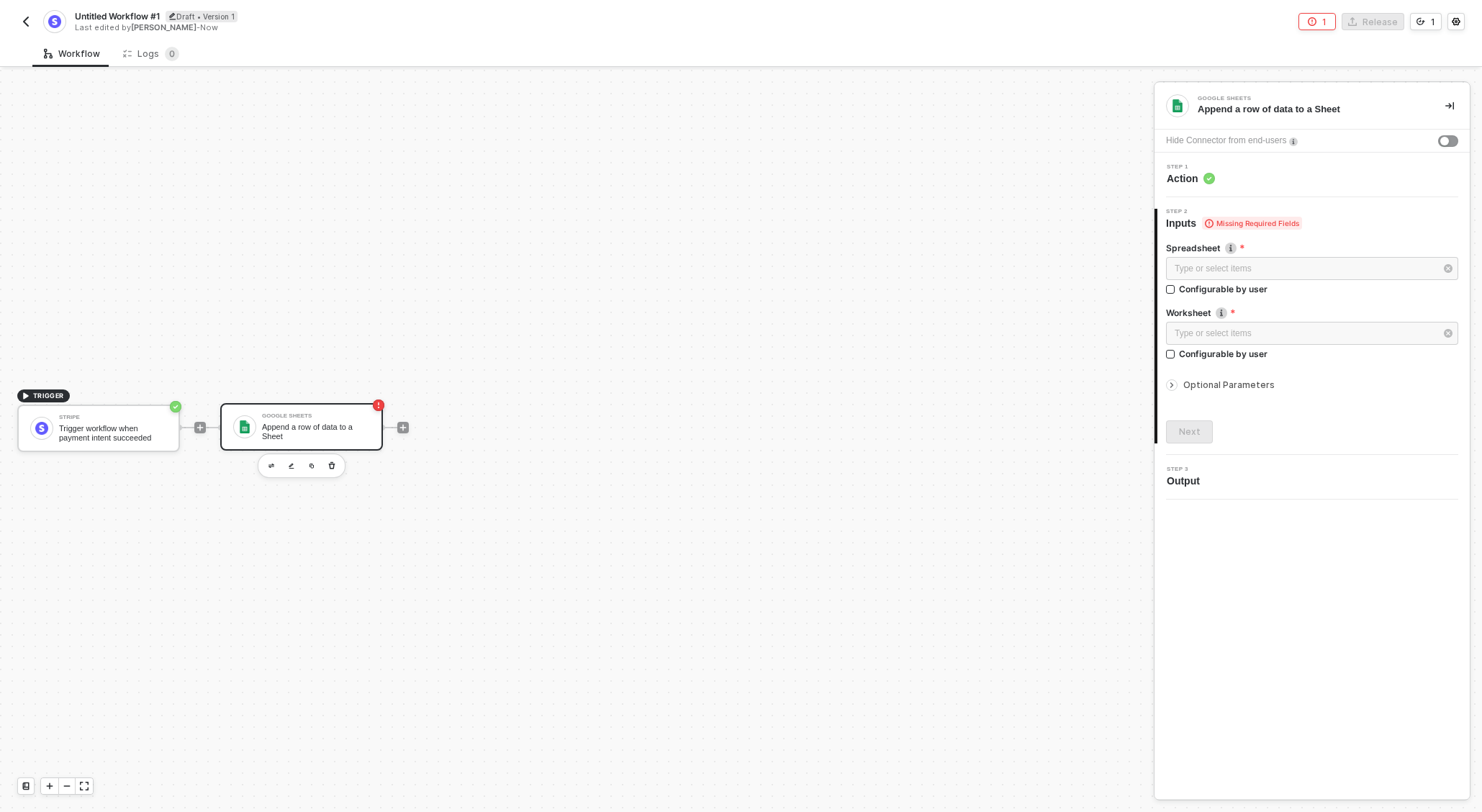
click at [1327, 19] on div "1" at bounding box center [1324, 22] width 4 height 13
click at [1270, 110] on li "Parameter "Worksheet" is required." at bounding box center [1336, 110] width 164 height 13
click at [1460, 27] on button "button" at bounding box center [1456, 21] width 18 height 18
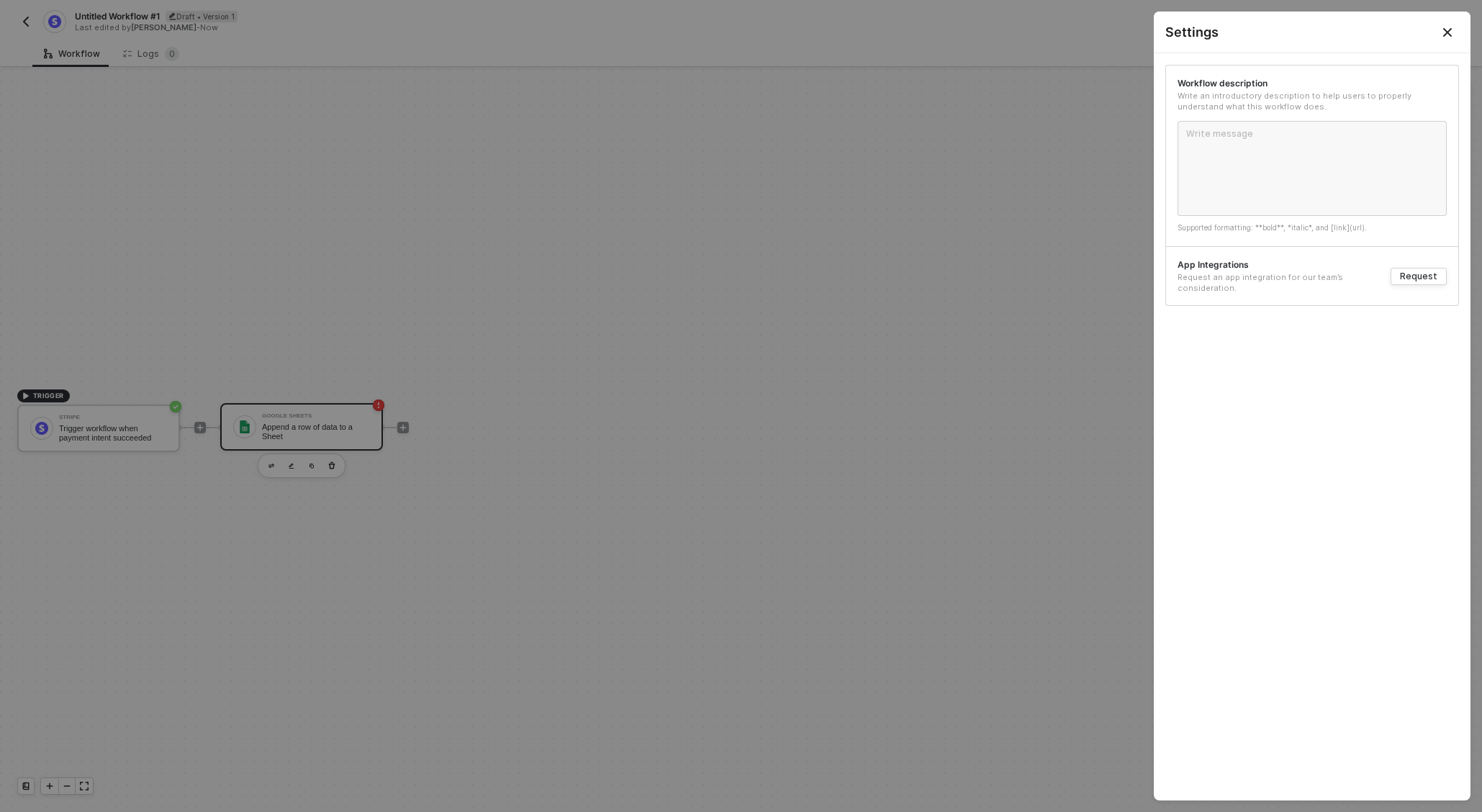
click at [1450, 27] on icon "Close" at bounding box center [1448, 33] width 12 height 12
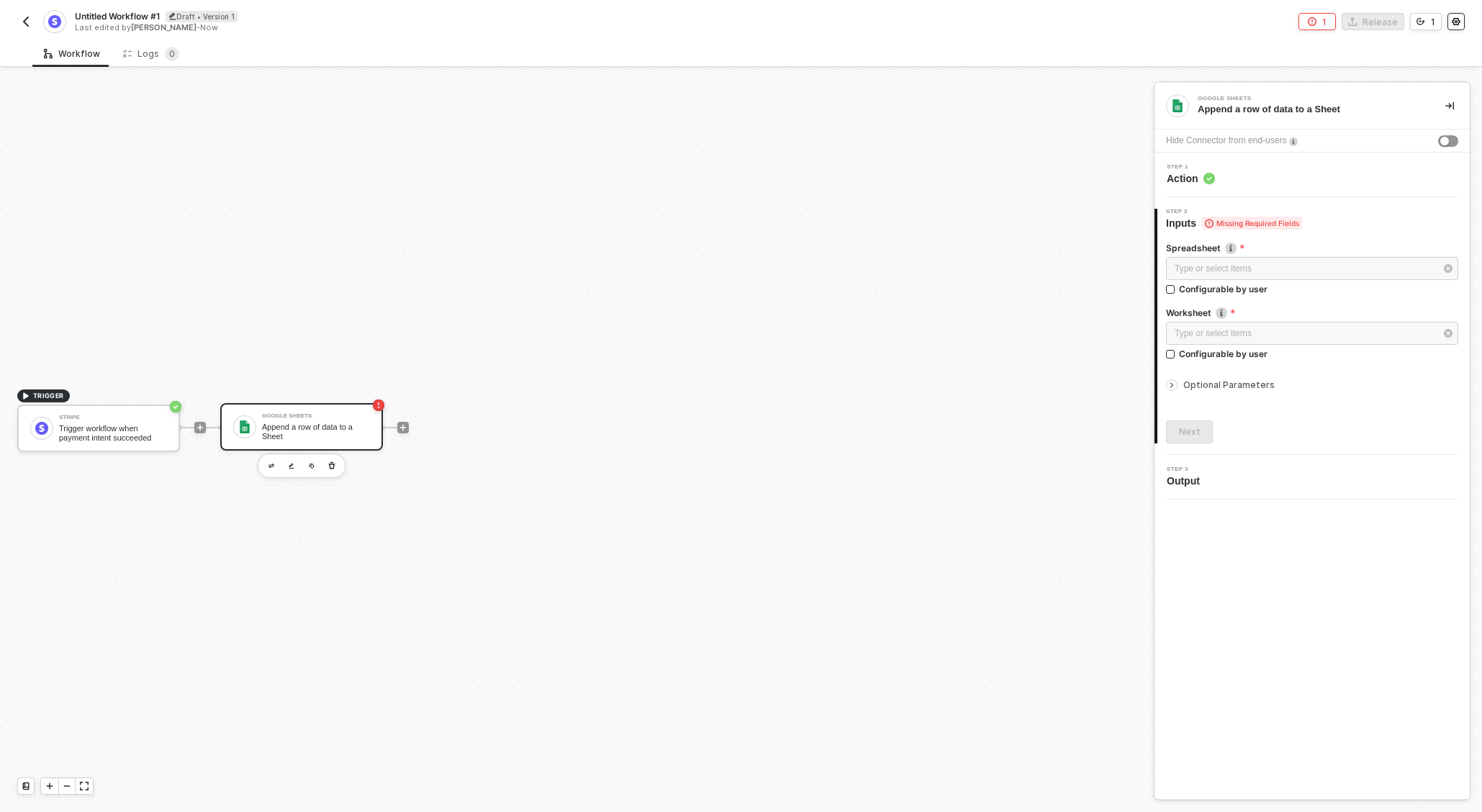
click at [1456, 22] on circle "icon-settings" at bounding box center [1457, 22] width 3 height 3
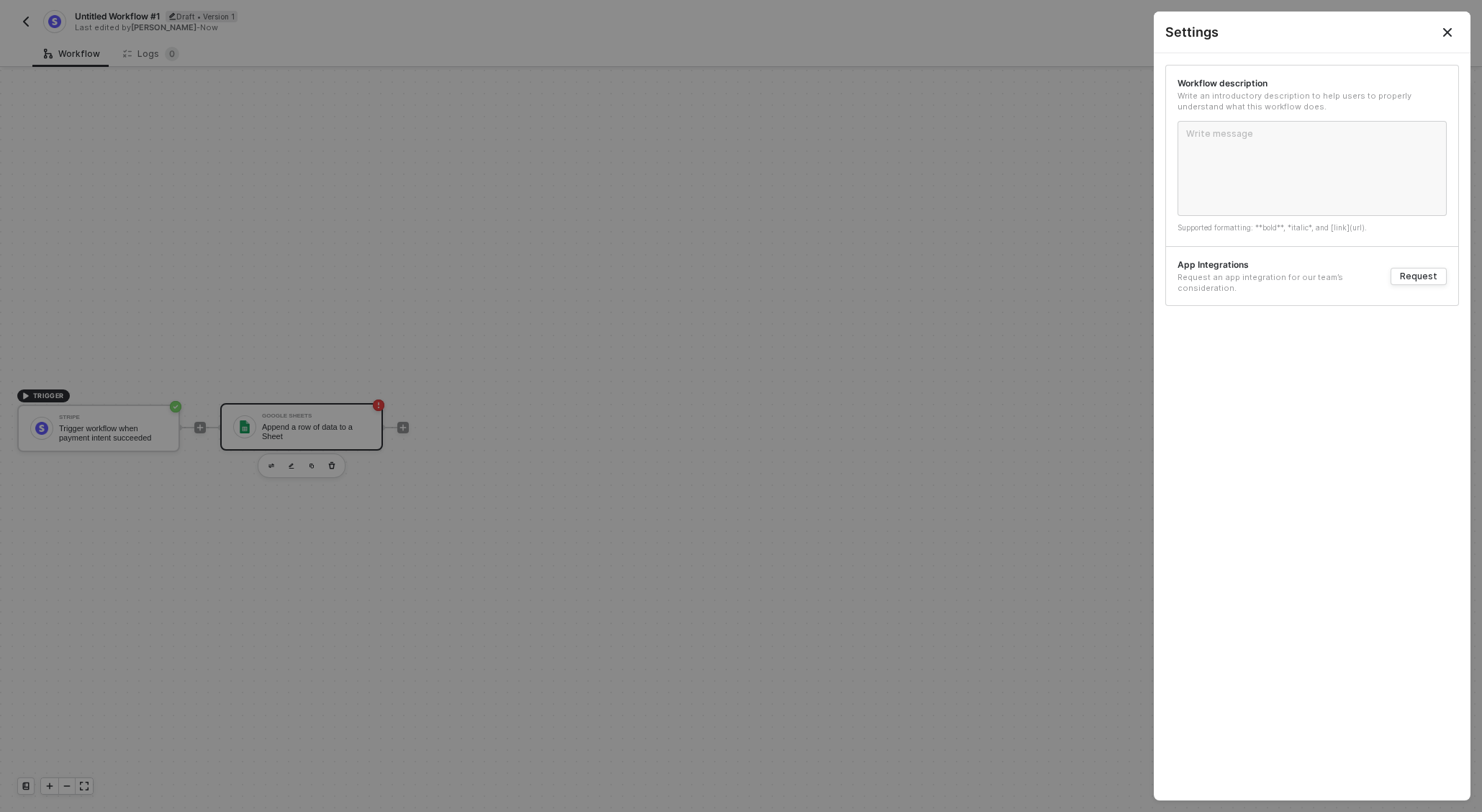
click at [1456, 30] on button "Close" at bounding box center [1447, 32] width 18 height 18
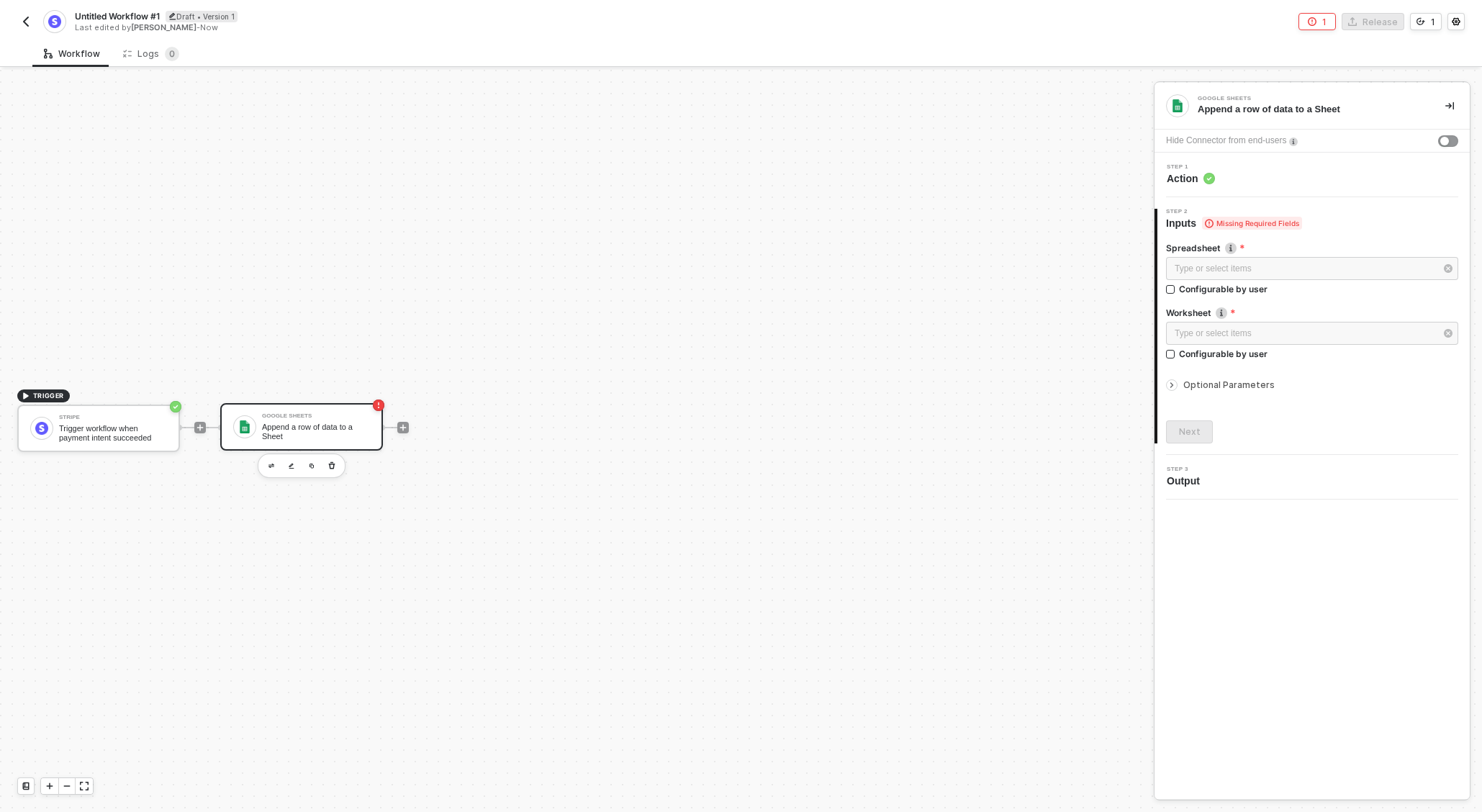
click at [22, 25] on img "button" at bounding box center [26, 22] width 12 height 12
